Goal: Information Seeking & Learning: Check status

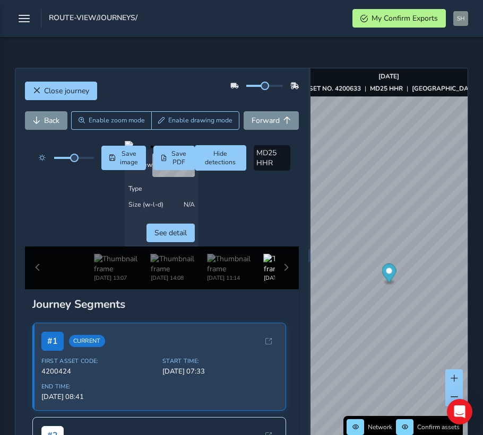
click at [36, 290] on div "[DATE] 13:07 [DATE] 14:08 [DATE] 11:14 [DATE] 08:25" at bounding box center [162, 268] width 274 height 43
click at [39, 116] on button "Back" at bounding box center [46, 120] width 42 height 19
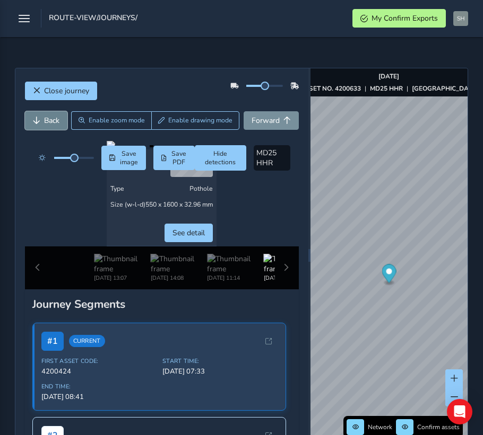
click at [38, 119] on span "Back" at bounding box center [36, 120] width 7 height 7
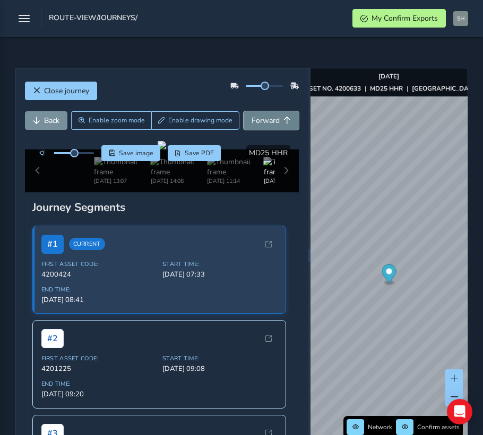
click at [251, 117] on span "Forward" at bounding box center [265, 121] width 28 height 10
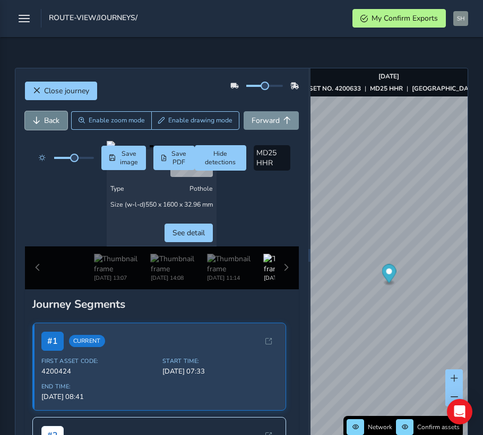
click at [40, 118] on button "Back" at bounding box center [46, 120] width 42 height 19
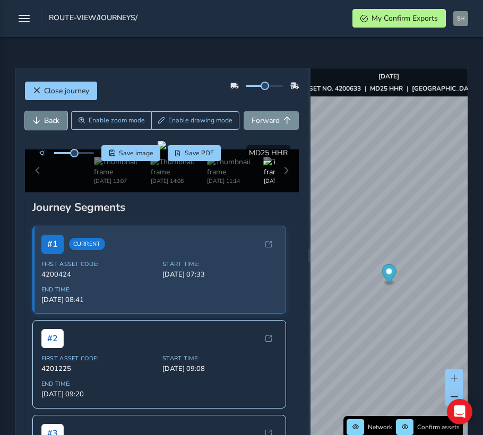
click at [40, 118] on button "Back" at bounding box center [46, 120] width 42 height 19
click at [40, 117] on button "Back" at bounding box center [46, 120] width 42 height 19
click at [251, 120] on span "Forward" at bounding box center [265, 121] width 28 height 10
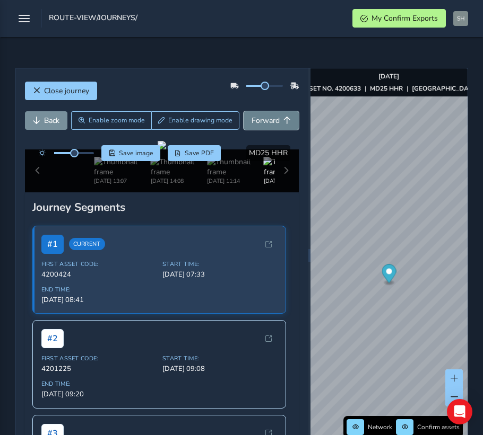
click at [251, 121] on span "Forward" at bounding box center [265, 121] width 28 height 10
